Goal: Task Accomplishment & Management: Complete application form

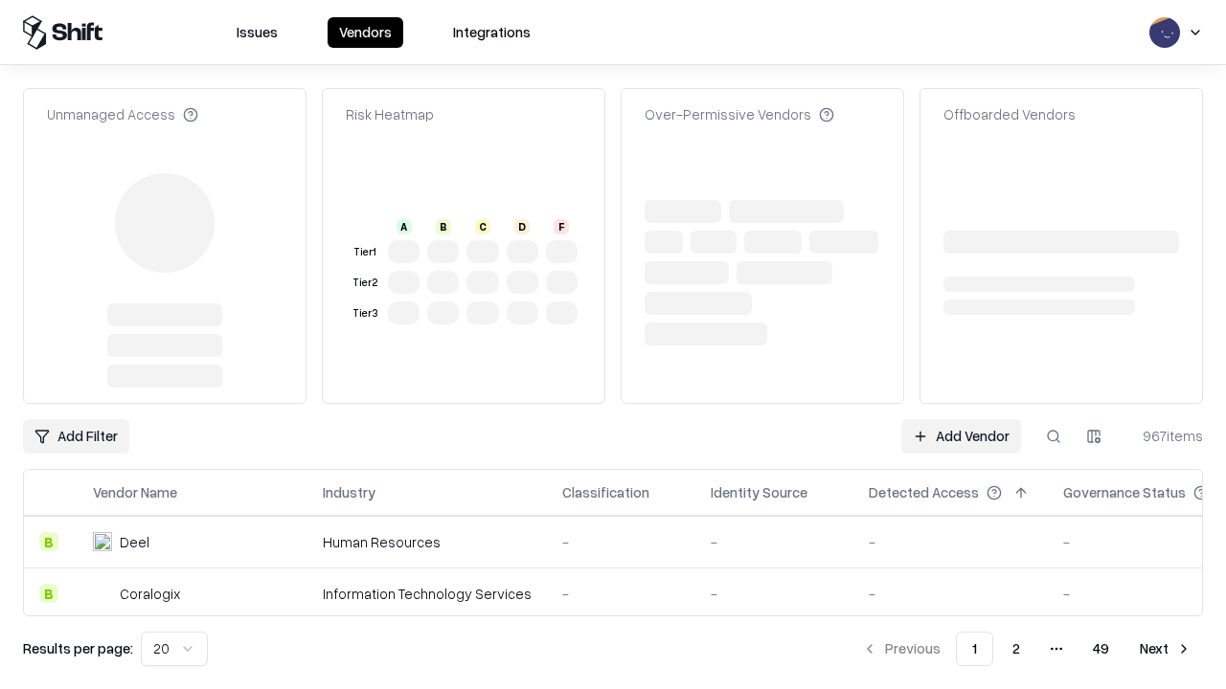
click at [960, 419] on link "Add Vendor" at bounding box center [961, 436] width 120 height 34
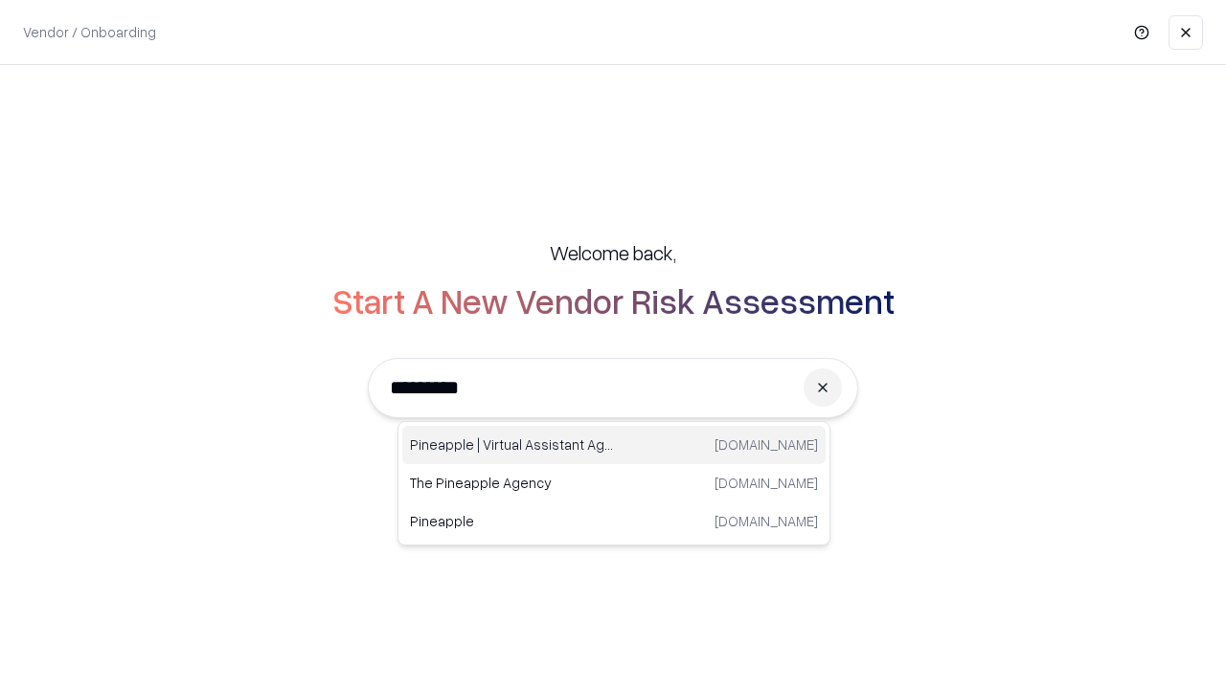
click at [614, 445] on div "Pineapple | Virtual Assistant Agency [DOMAIN_NAME]" at bounding box center [613, 445] width 423 height 38
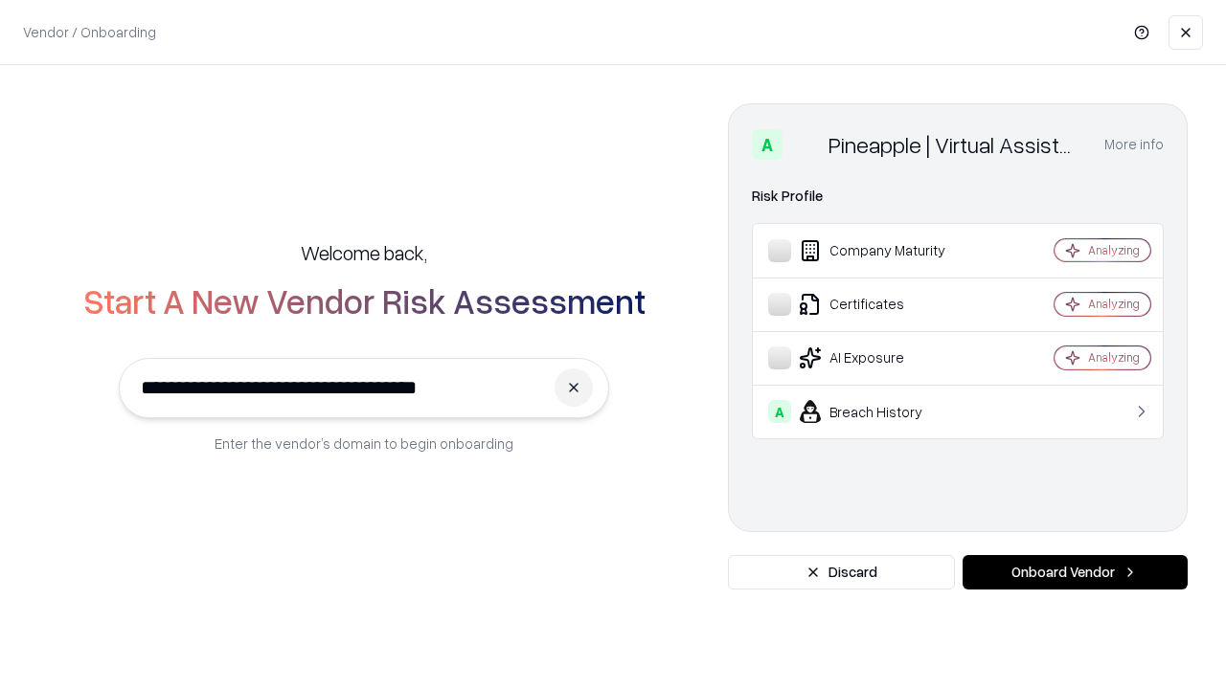
type input "**********"
click at [1074, 573] on button "Onboard Vendor" at bounding box center [1074, 572] width 225 height 34
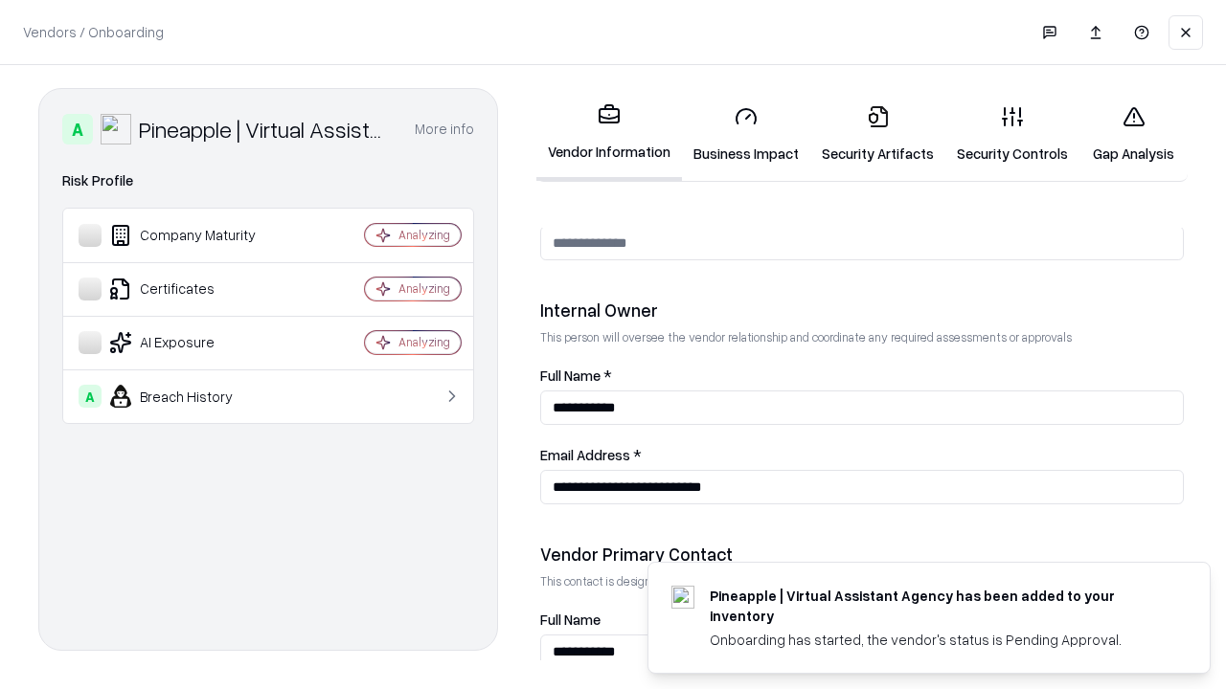
scroll to position [992, 0]
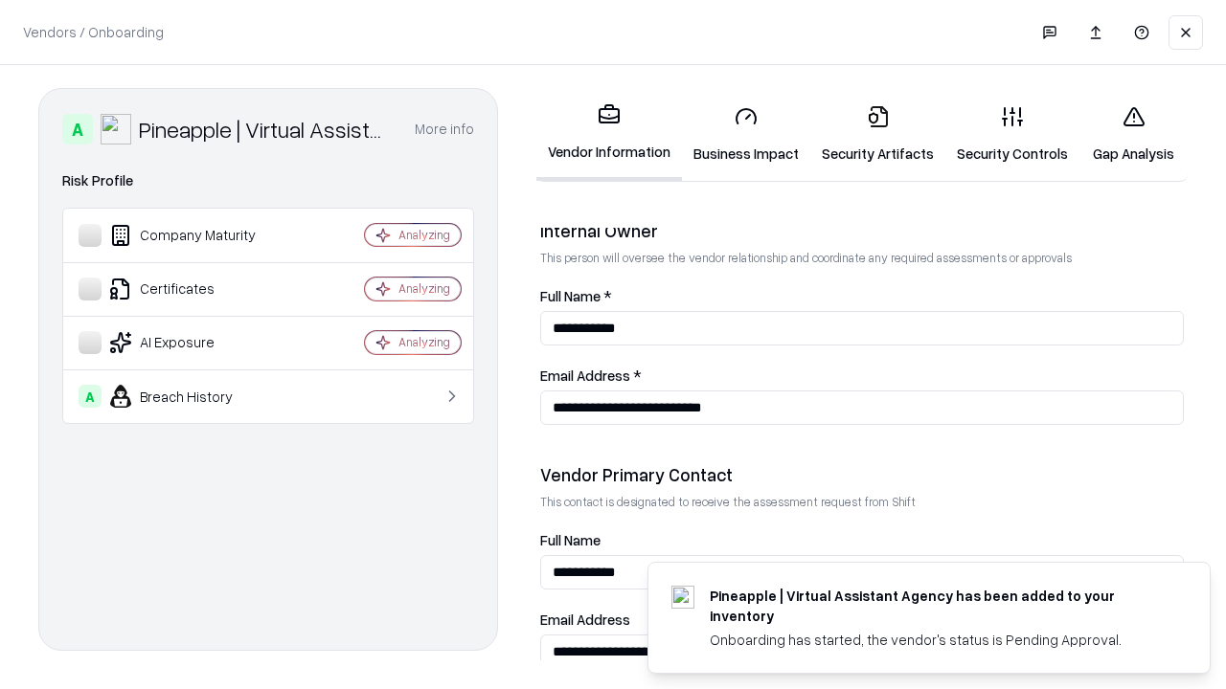
click at [746, 134] on link "Business Impact" at bounding box center [746, 134] width 128 height 89
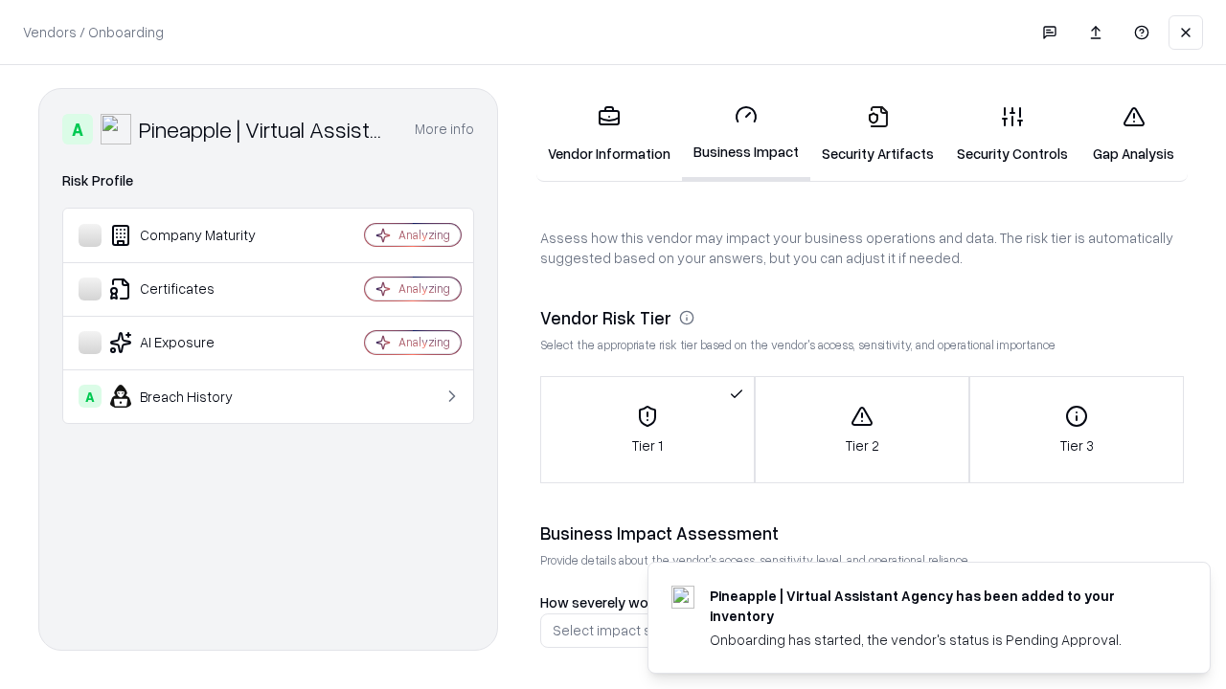
click at [877, 134] on link "Security Artifacts" at bounding box center [877, 134] width 135 height 89
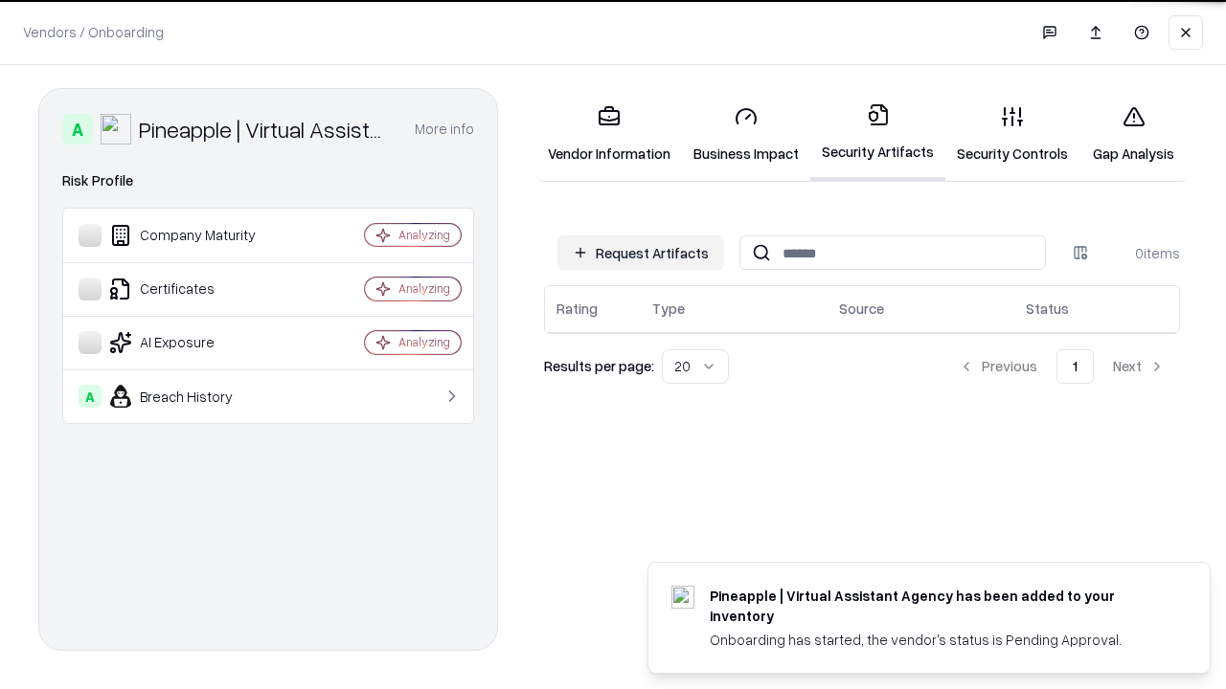
click at [641, 252] on button "Request Artifacts" at bounding box center [640, 253] width 167 height 34
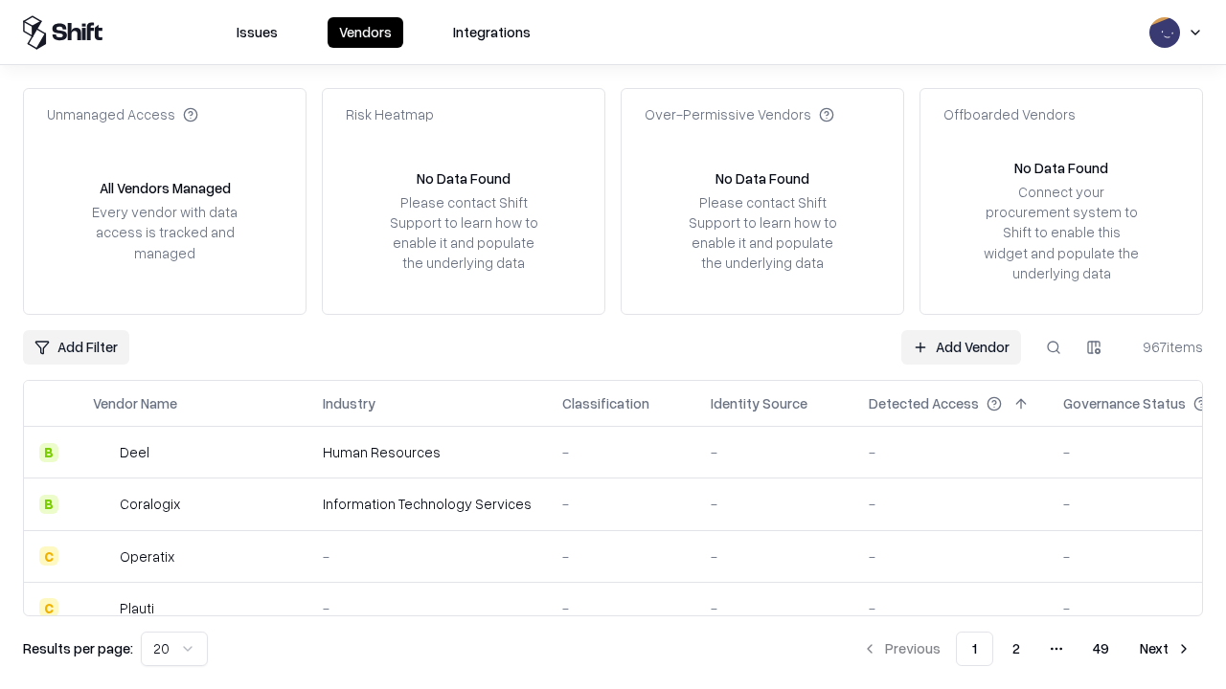
click at [960, 347] on link "Add Vendor" at bounding box center [961, 347] width 120 height 34
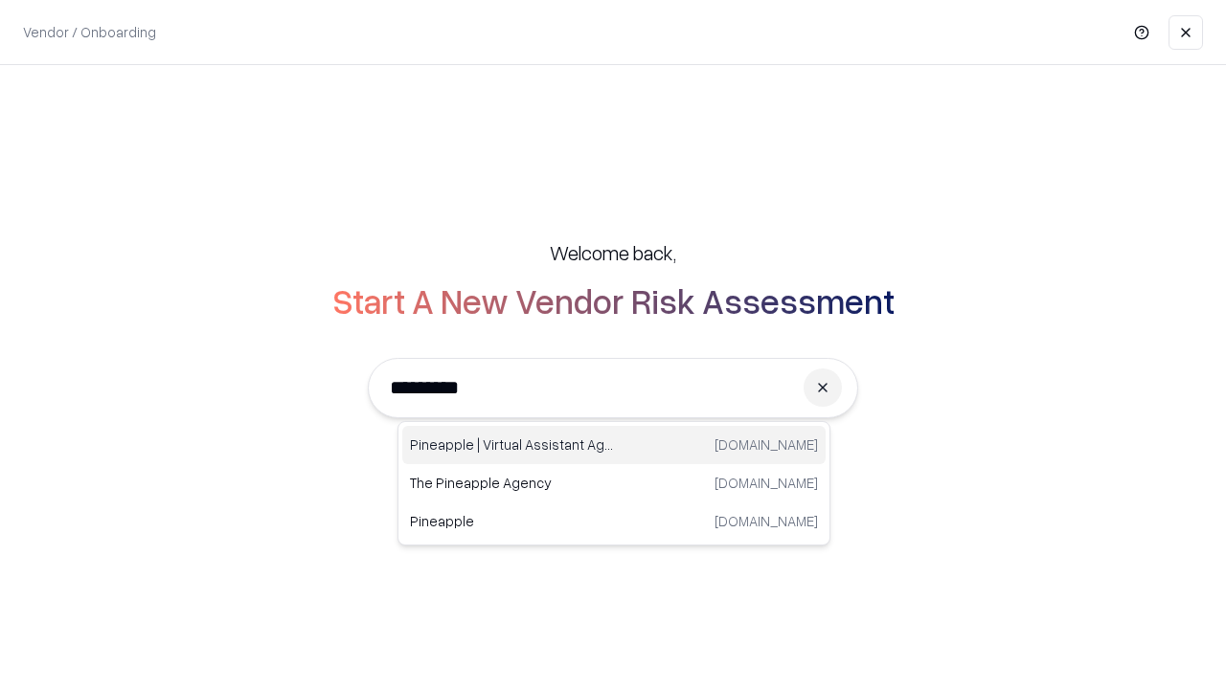
click at [614, 445] on div "Pineapple | Virtual Assistant Agency [DOMAIN_NAME]" at bounding box center [613, 445] width 423 height 38
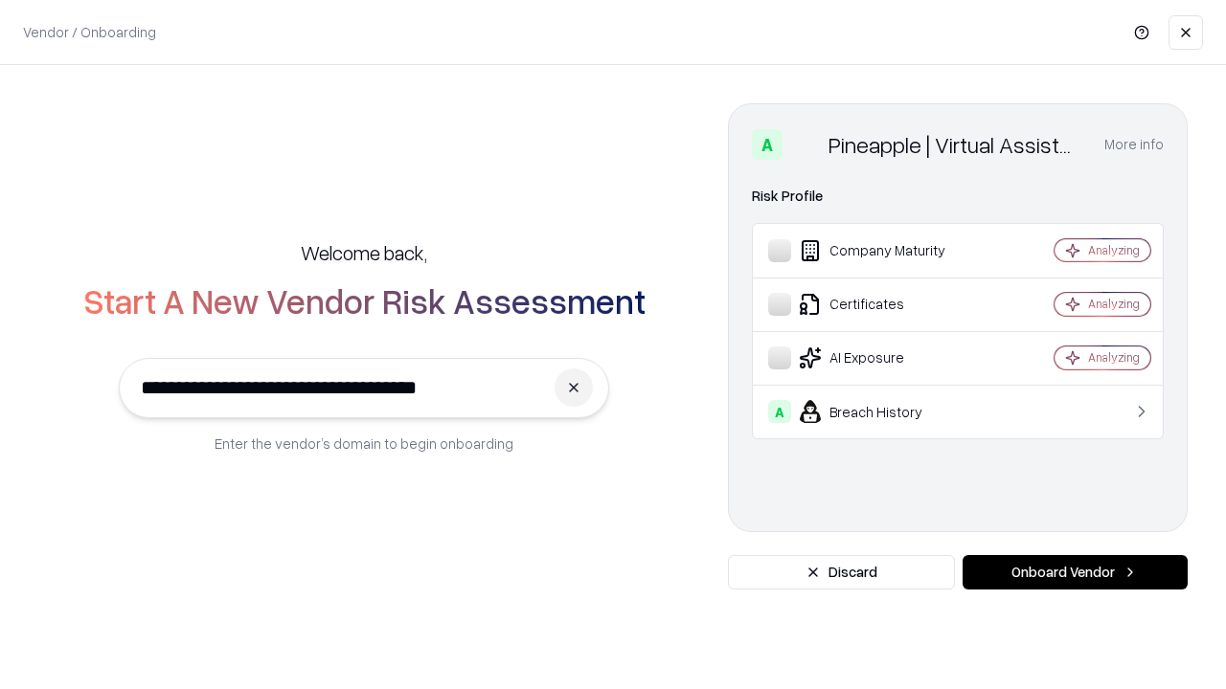
type input "**********"
click at [1074, 573] on button "Onboard Vendor" at bounding box center [1074, 572] width 225 height 34
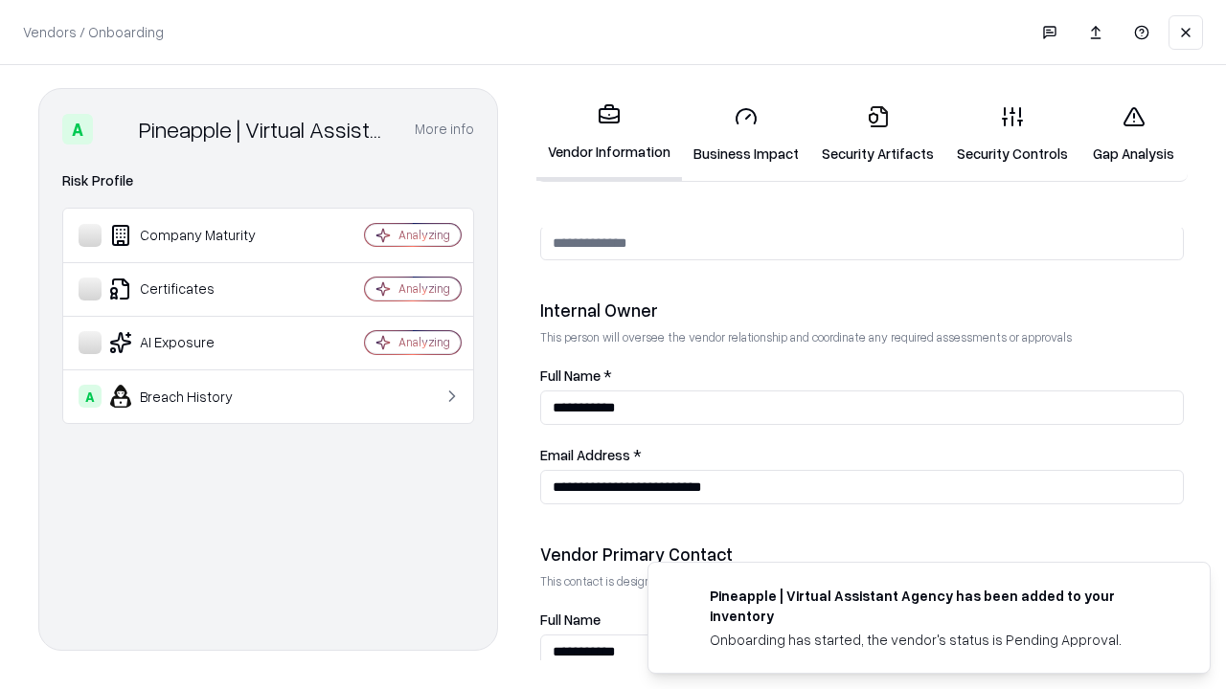
scroll to position [992, 0]
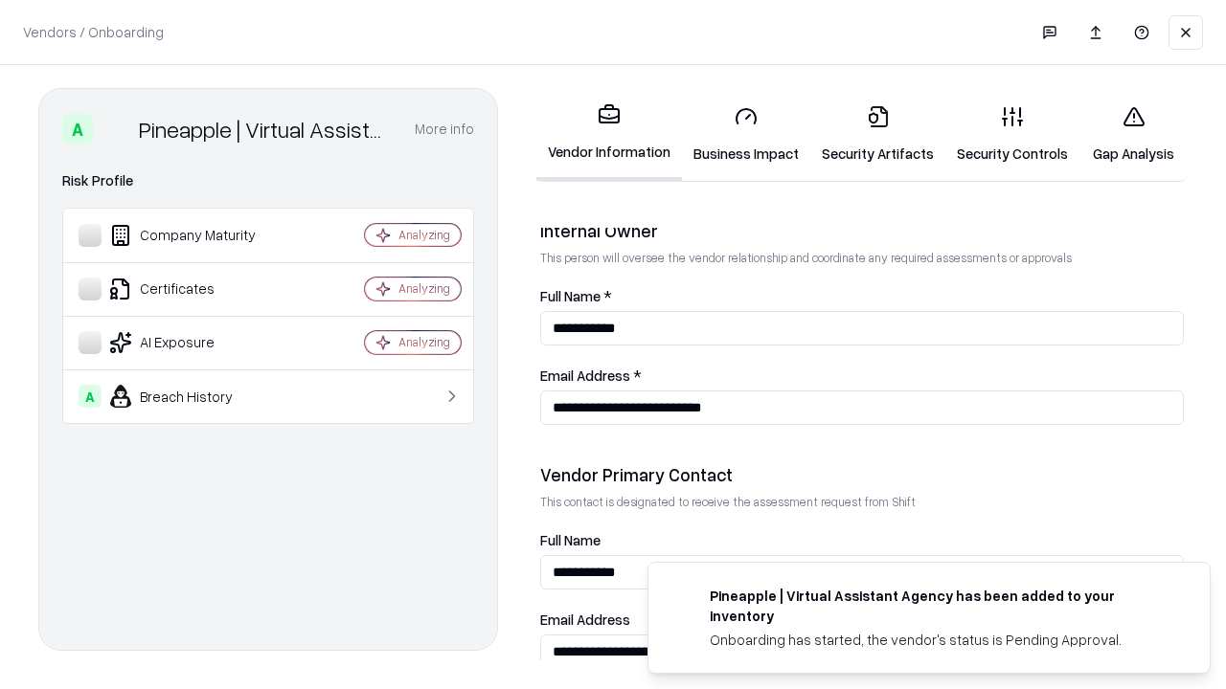
click at [1133, 134] on link "Gap Analysis" at bounding box center [1133, 134] width 108 height 89
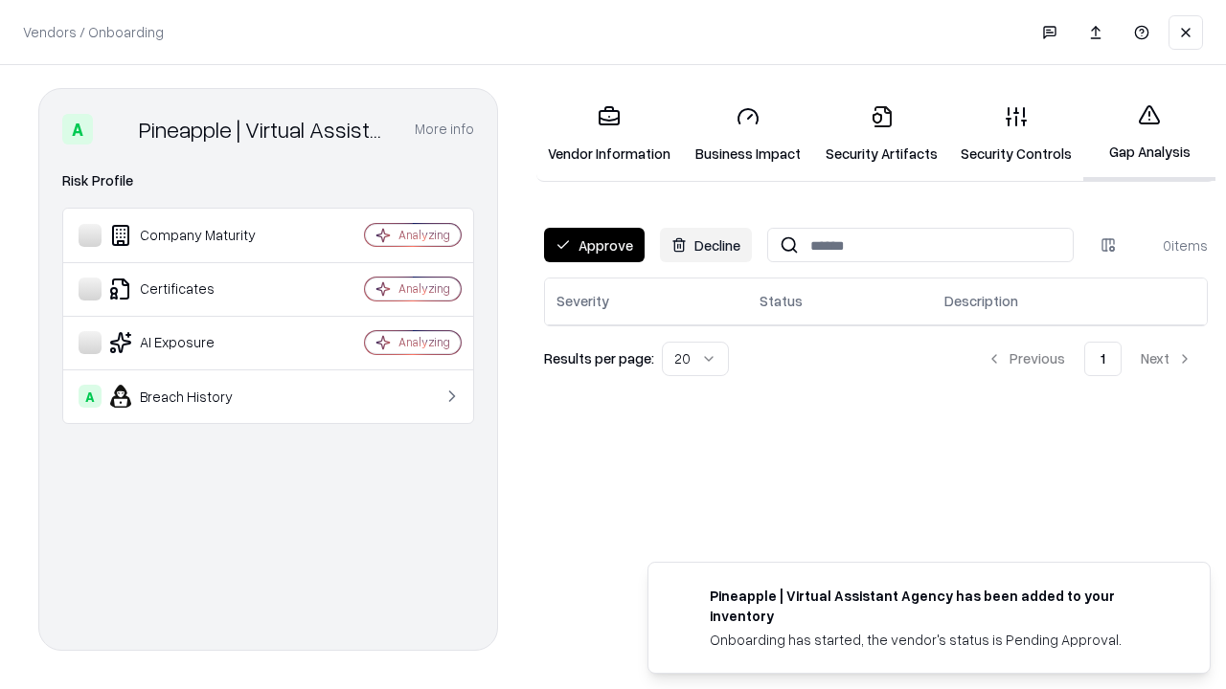
click at [594, 245] on button "Approve" at bounding box center [594, 245] width 101 height 34
